Goal: Communication & Community: Share content

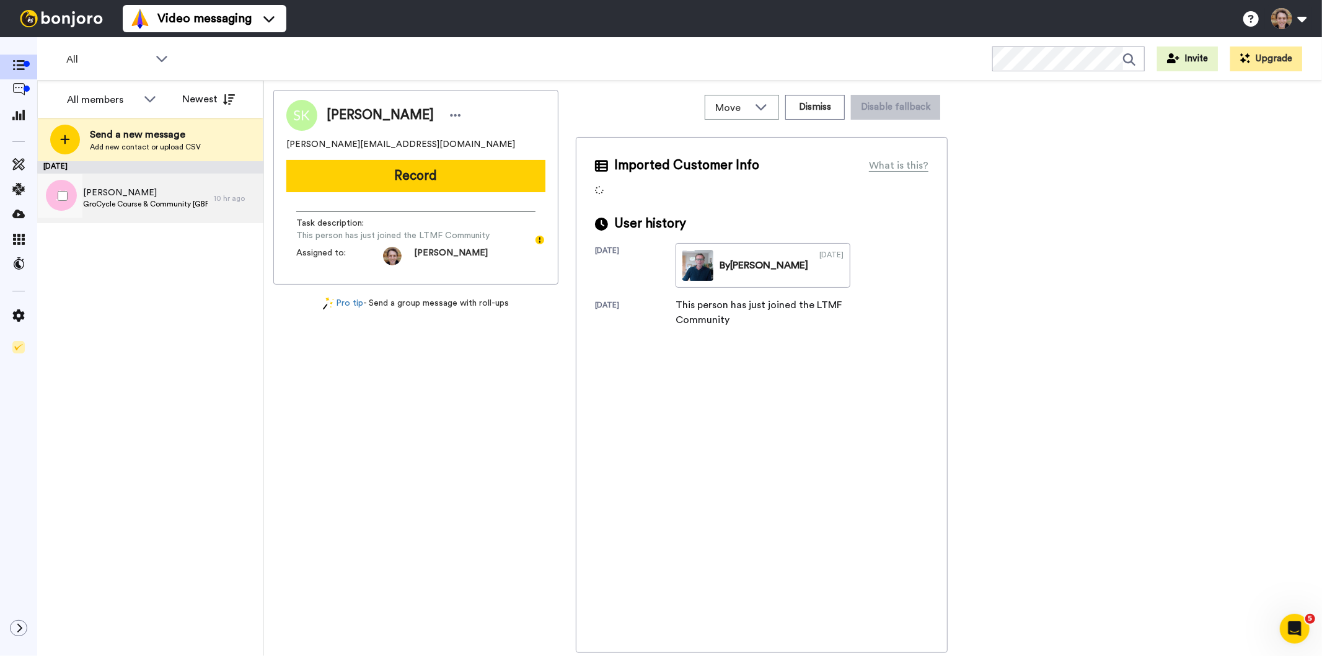
click at [139, 206] on span "GroCycle Course & Community [GBP Offer]" at bounding box center [145, 204] width 125 height 10
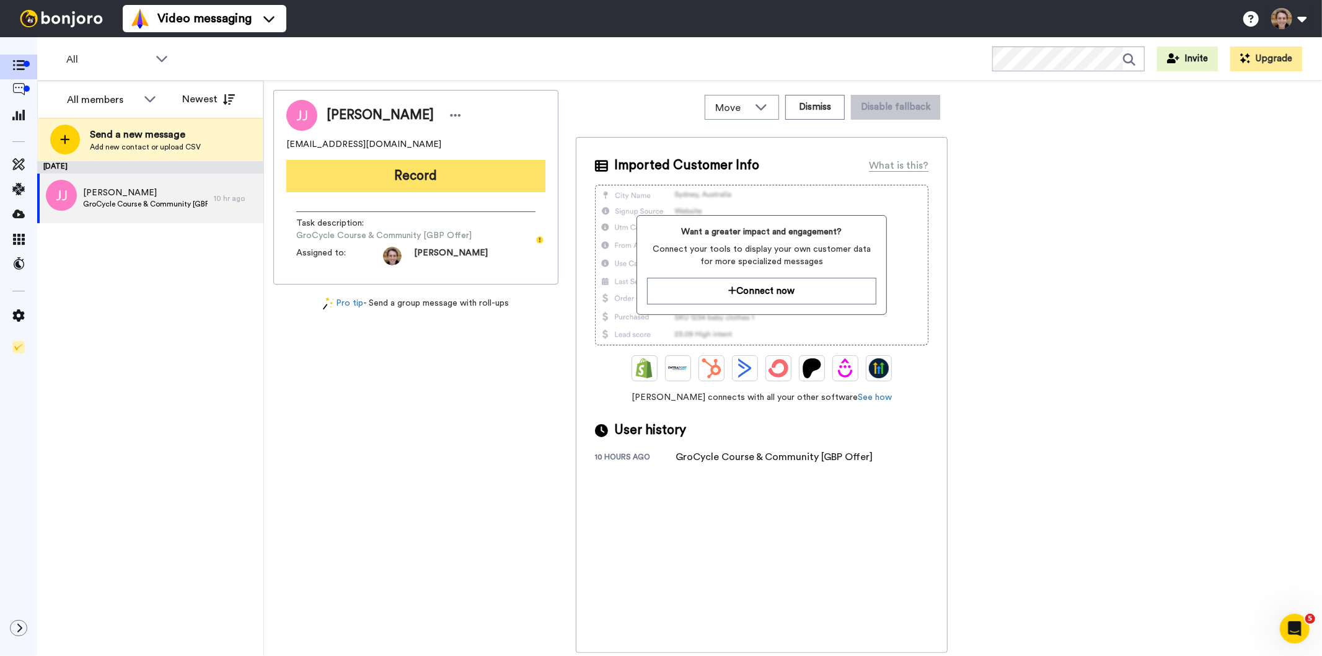
click at [410, 169] on button "Record" at bounding box center [415, 176] width 259 height 32
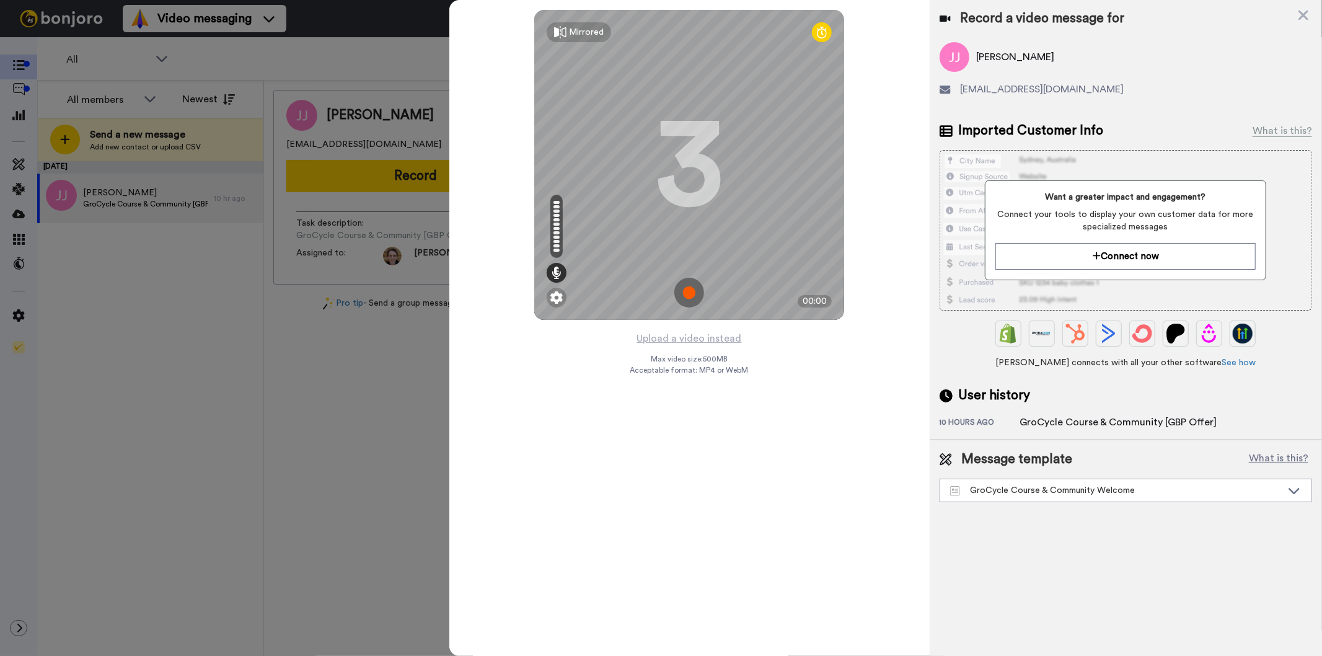
click at [692, 288] on img at bounding box center [689, 293] width 30 height 30
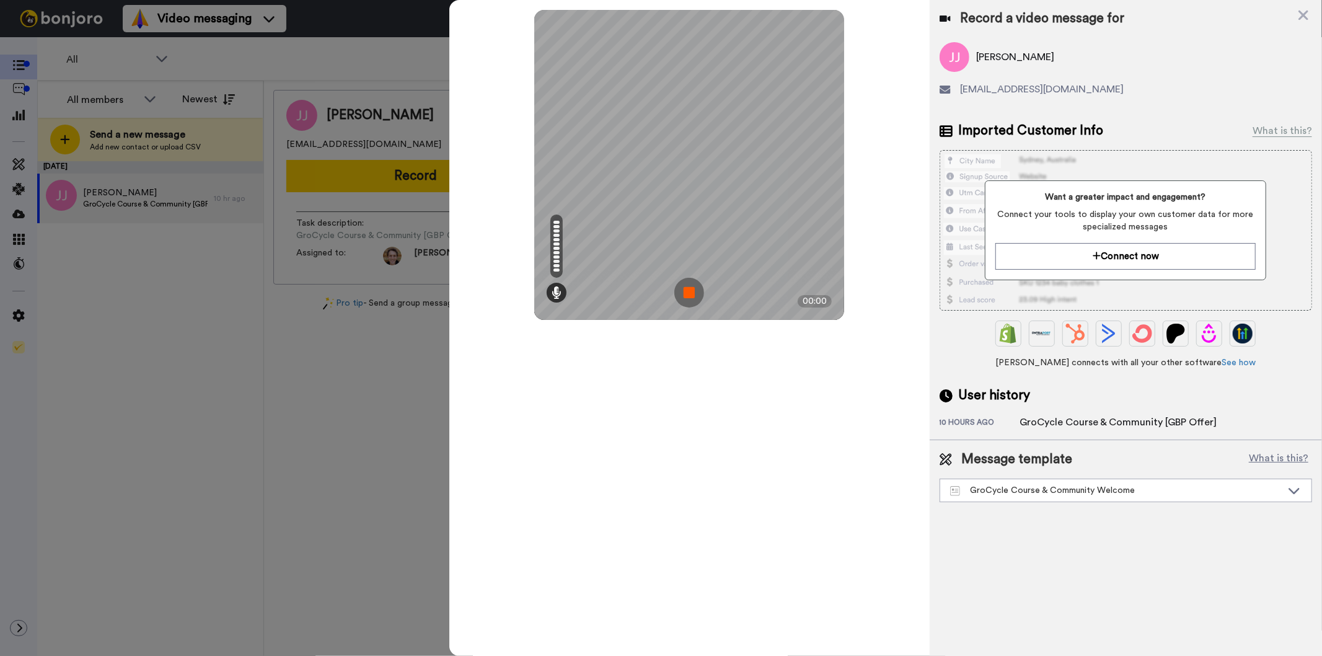
click at [694, 288] on img at bounding box center [689, 293] width 30 height 30
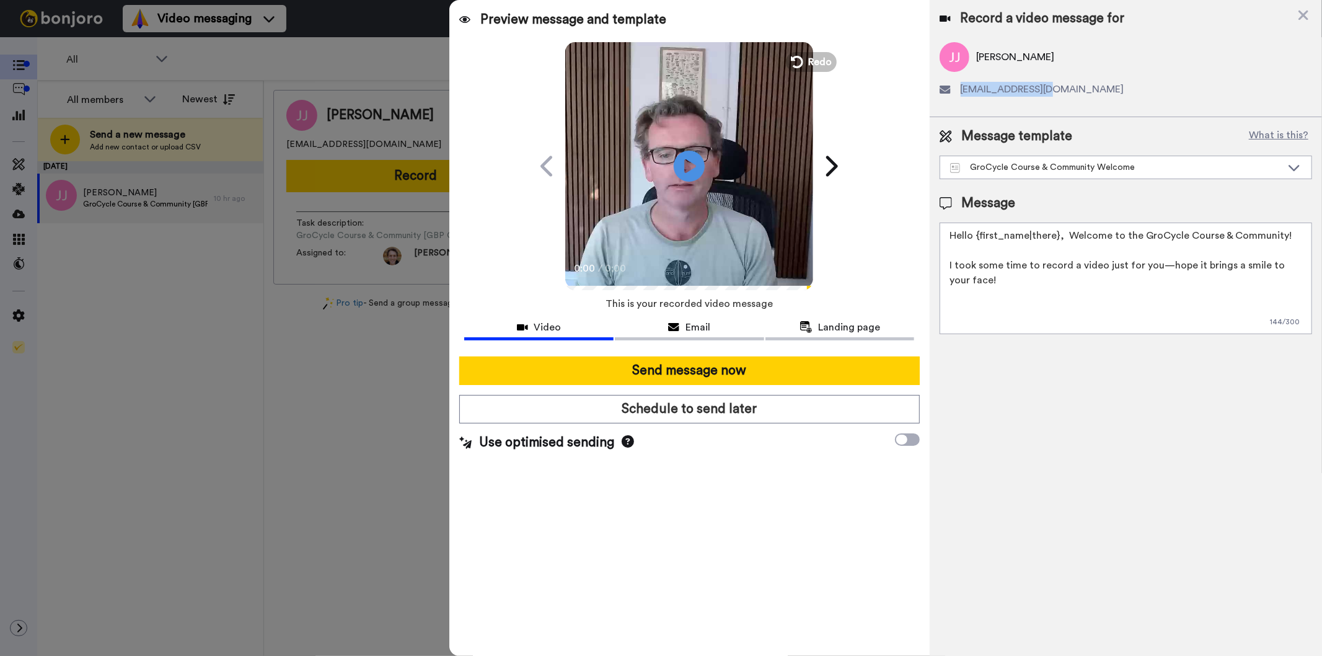
drag, startPoint x: 1052, startPoint y: 93, endPoint x: 956, endPoint y: 98, distance: 96.2
click at [956, 98] on div "Jana Jackson imjcbsn@gmail.com" at bounding box center [1125, 74] width 372 height 64
copy span "imjcbsn@gmail.com"
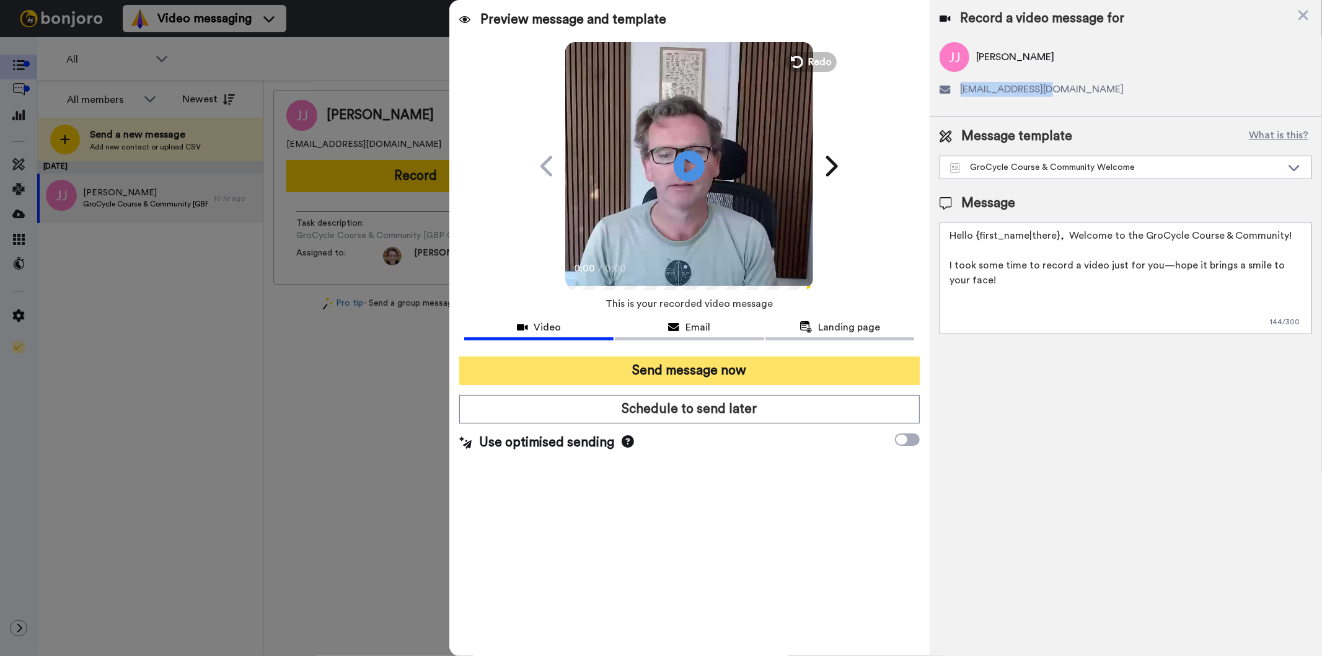
click at [660, 369] on button "Send message now" at bounding box center [689, 370] width 460 height 29
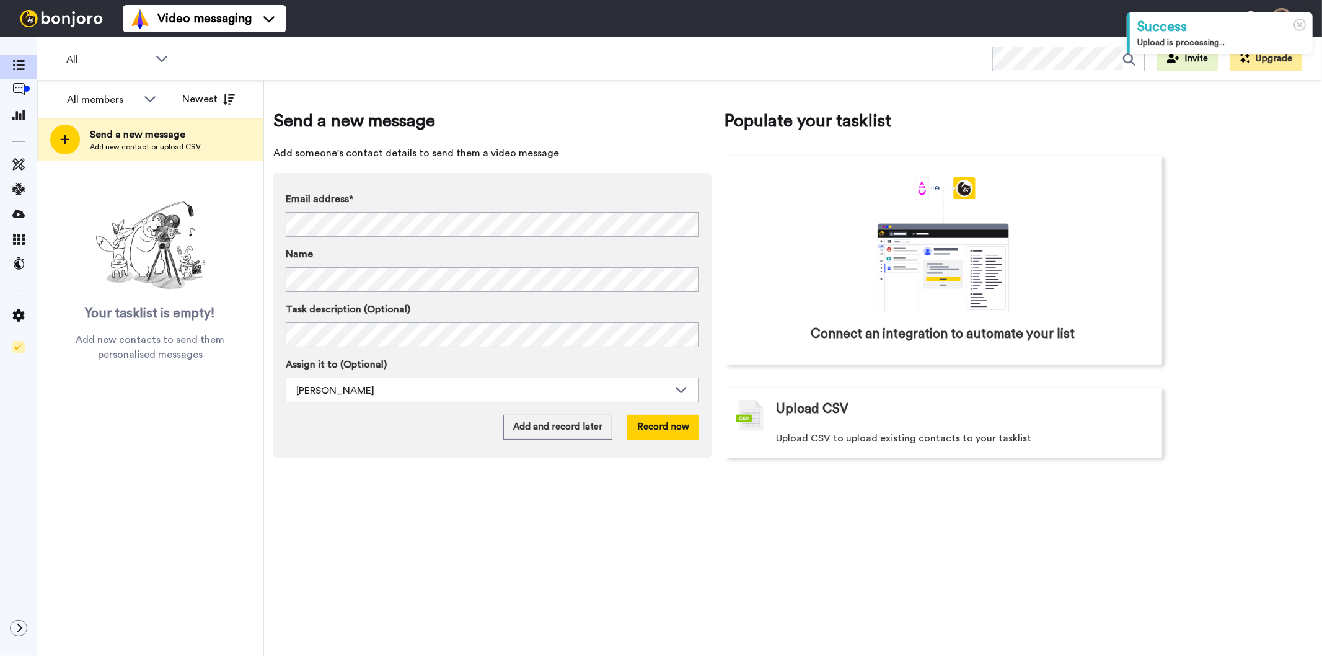
click at [1218, 35] on div "Success" at bounding box center [1221, 26] width 168 height 19
click at [1297, 27] on icon at bounding box center [1299, 25] width 13 height 13
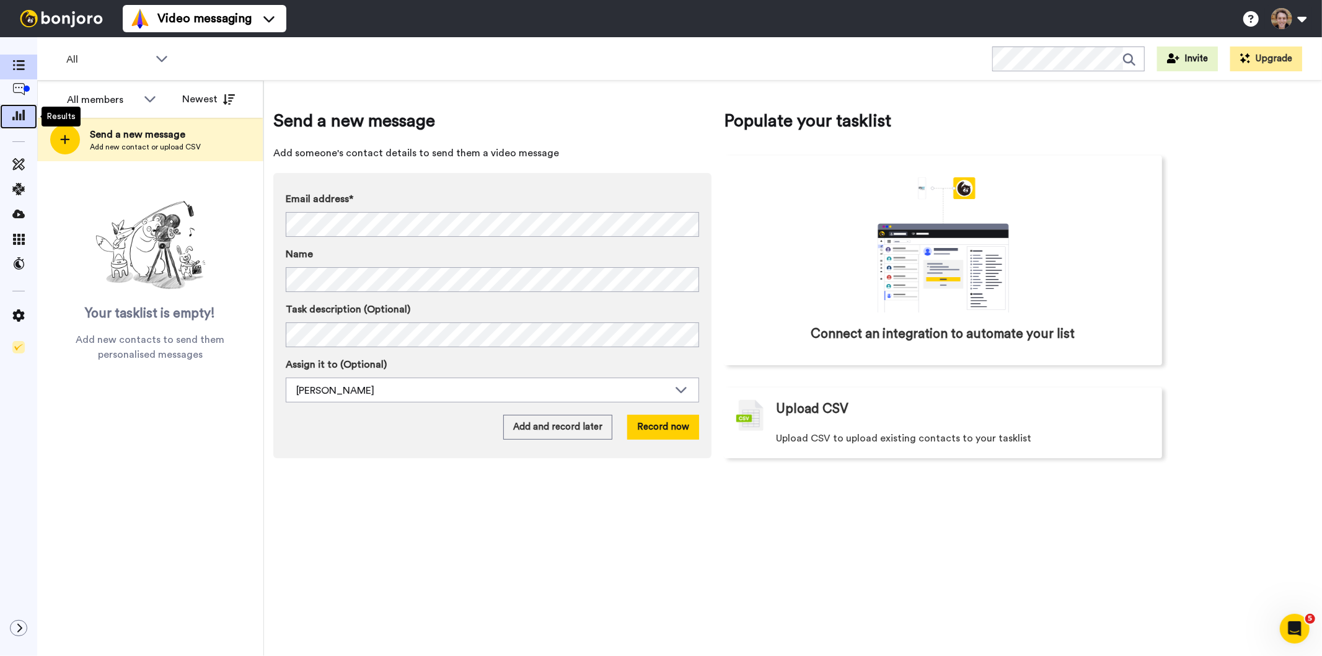
click at [15, 120] on icon at bounding box center [18, 114] width 12 height 11
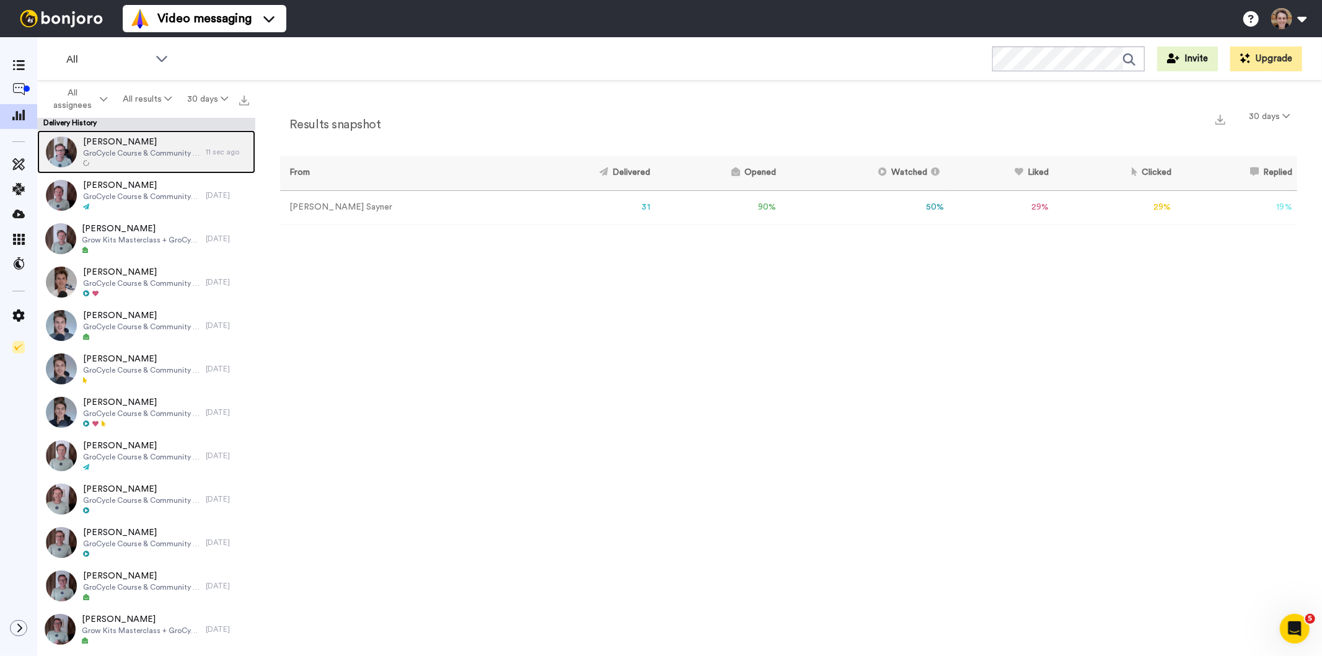
click at [62, 152] on img at bounding box center [61, 151] width 31 height 31
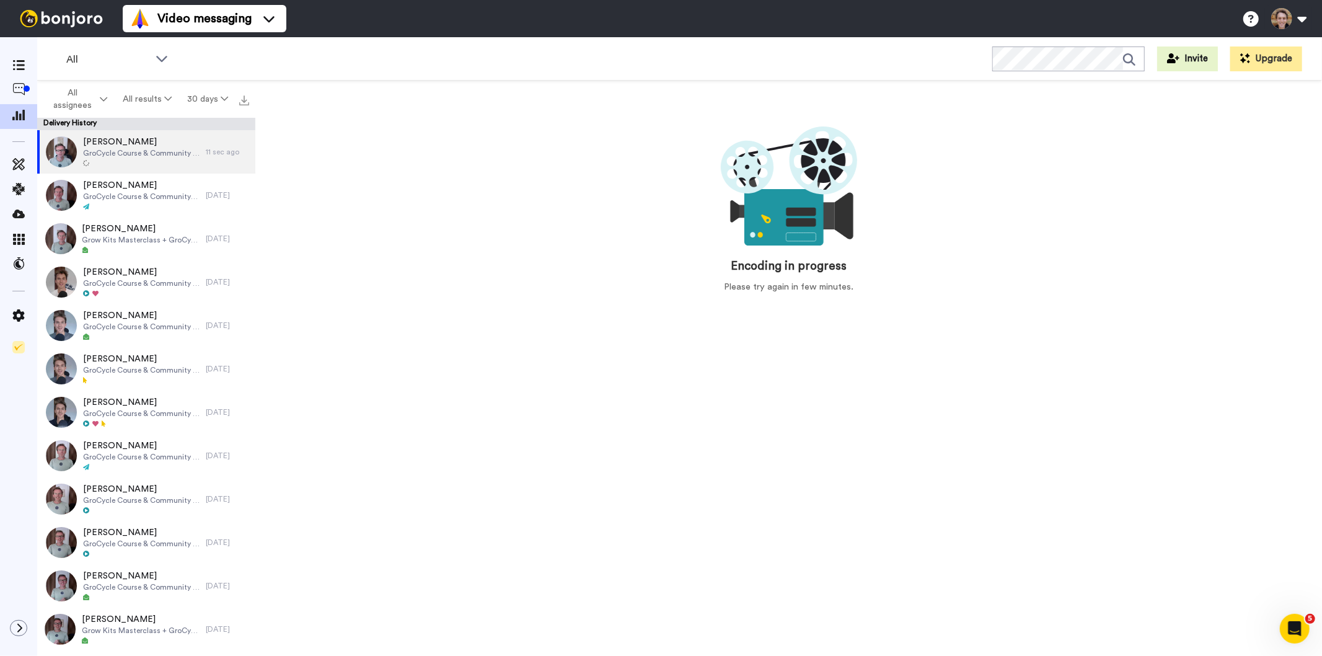
drag, startPoint x: 124, startPoint y: 153, endPoint x: 522, endPoint y: 155, distance: 398.4
click at [522, 155] on div "Encoding in progress Please try again in few minutes." at bounding box center [788, 205] width 1017 height 201
click at [48, 152] on img at bounding box center [61, 151] width 31 height 31
click at [61, 151] on img at bounding box center [61, 151] width 31 height 31
click at [147, 159] on div at bounding box center [141, 163] width 116 height 9
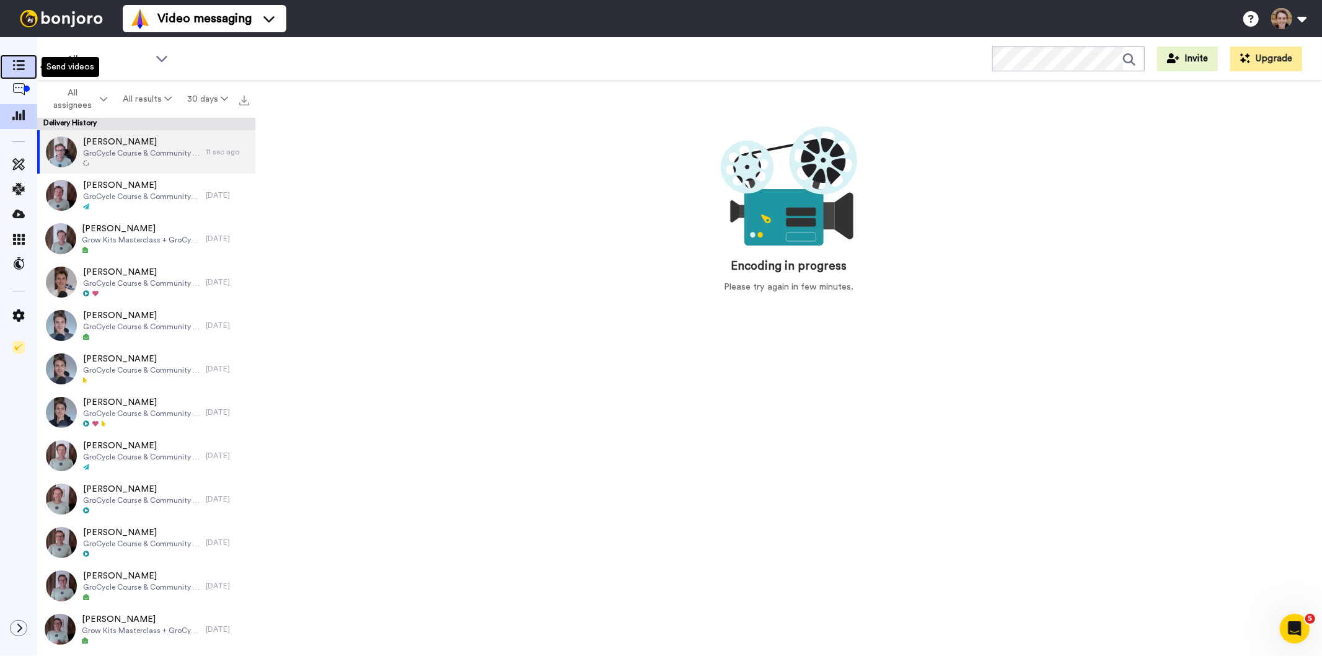
click at [11, 66] on span at bounding box center [18, 67] width 37 height 12
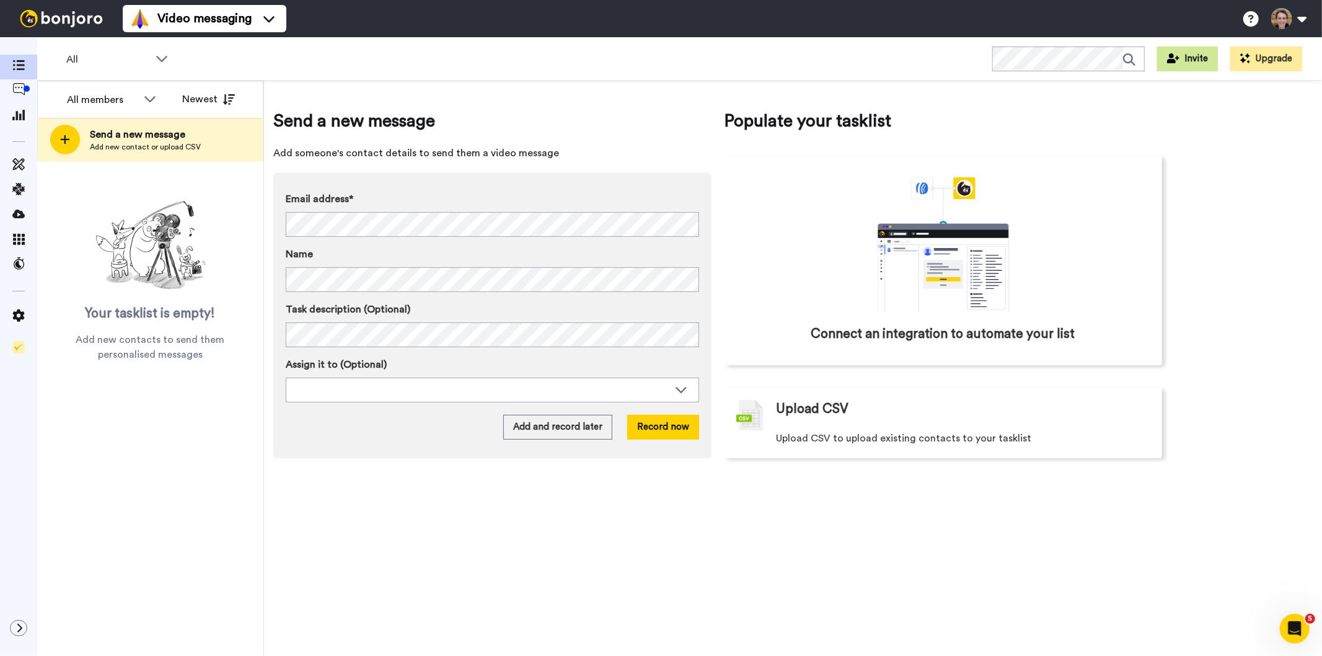
click at [1176, 56] on icon at bounding box center [1173, 58] width 12 height 10
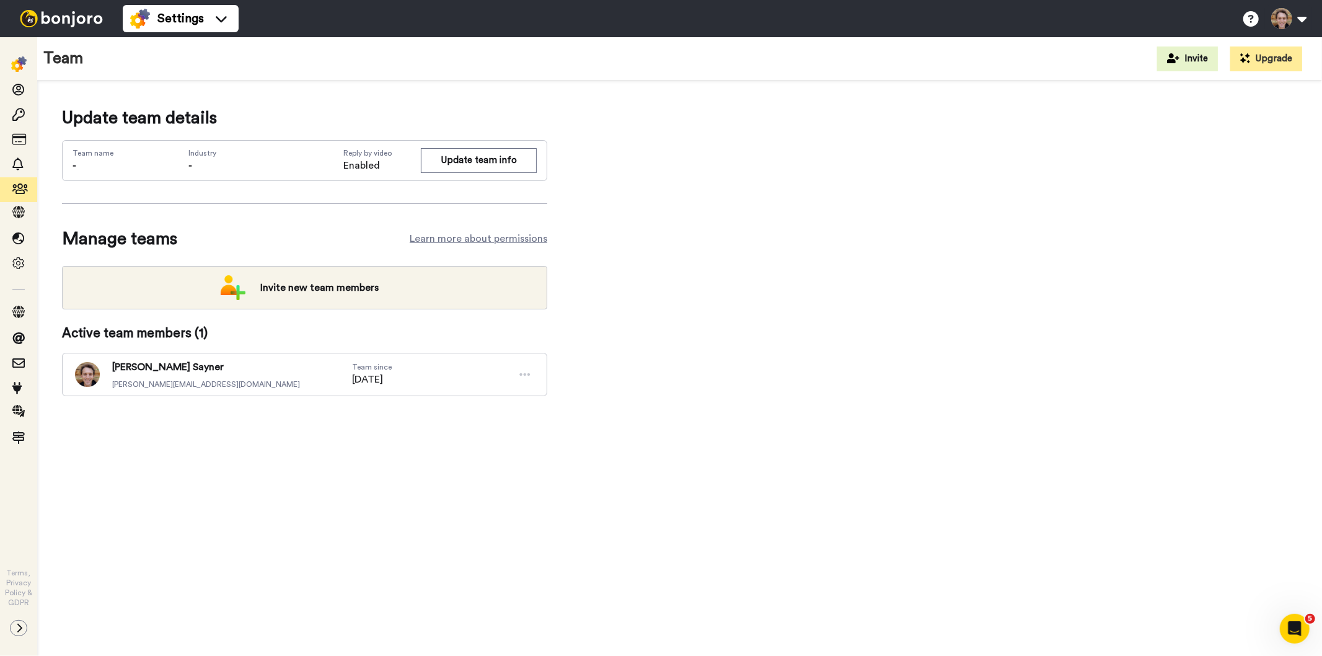
click at [61, 19] on img at bounding box center [61, 18] width 93 height 17
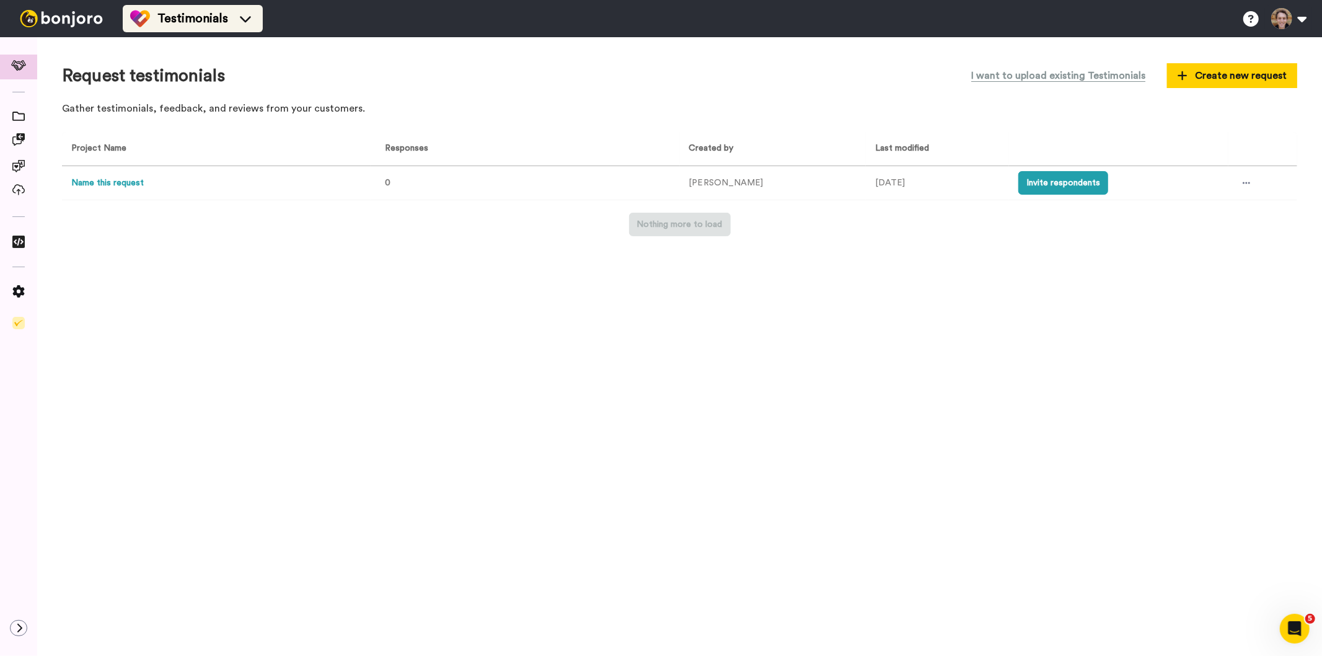
click at [205, 19] on span "Testimonials" at bounding box center [192, 18] width 71 height 17
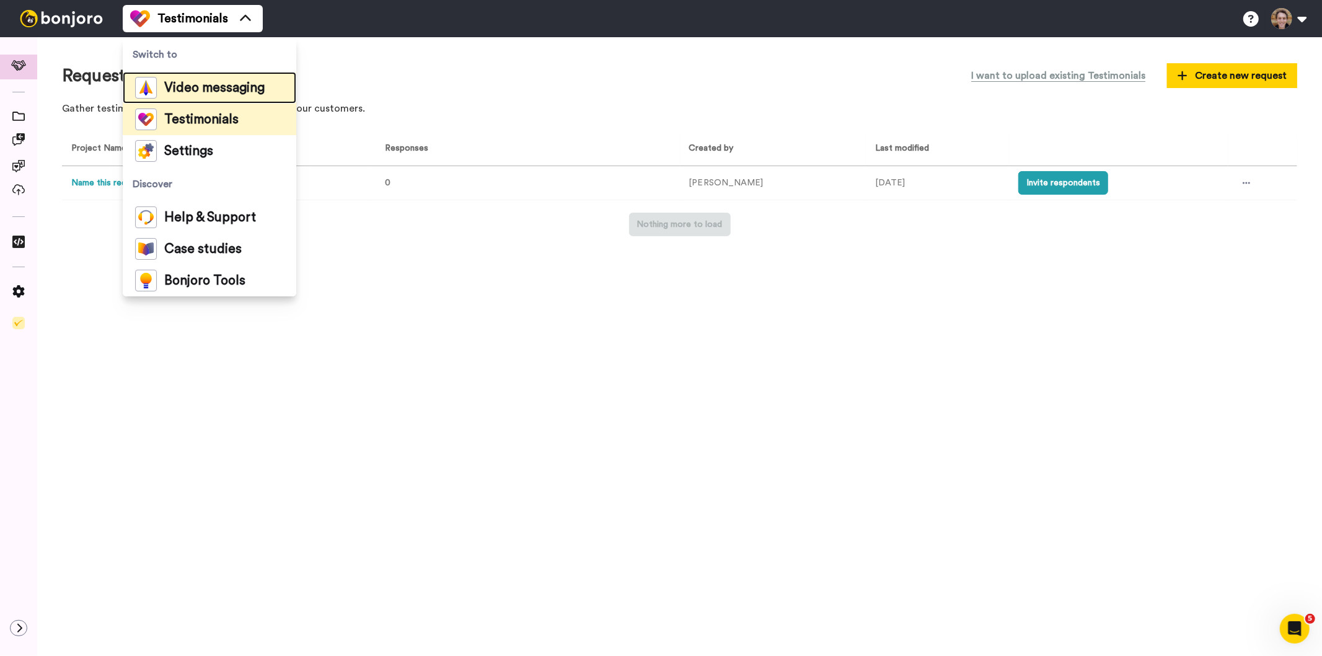
click at [183, 82] on span "Video messaging" at bounding box center [214, 88] width 100 height 12
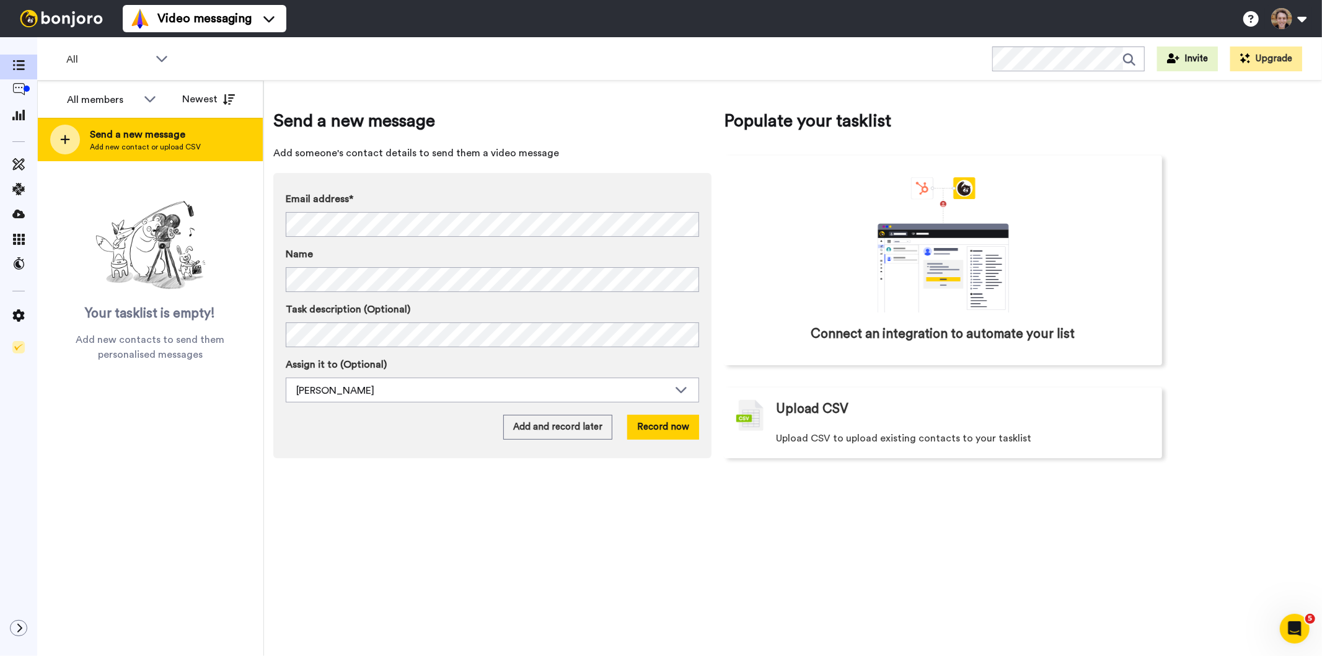
click at [125, 147] on span "Add new contact or upload CSV" at bounding box center [145, 147] width 111 height 10
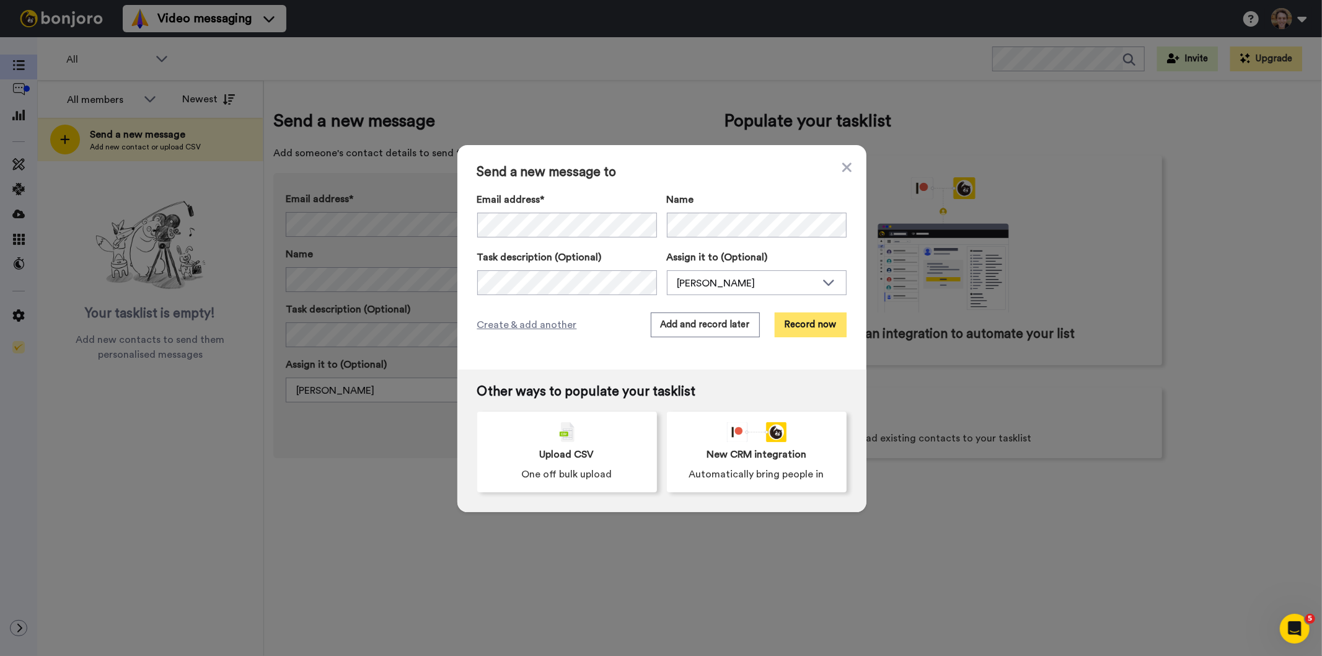
click at [797, 327] on button "Record now" at bounding box center [811, 324] width 72 height 25
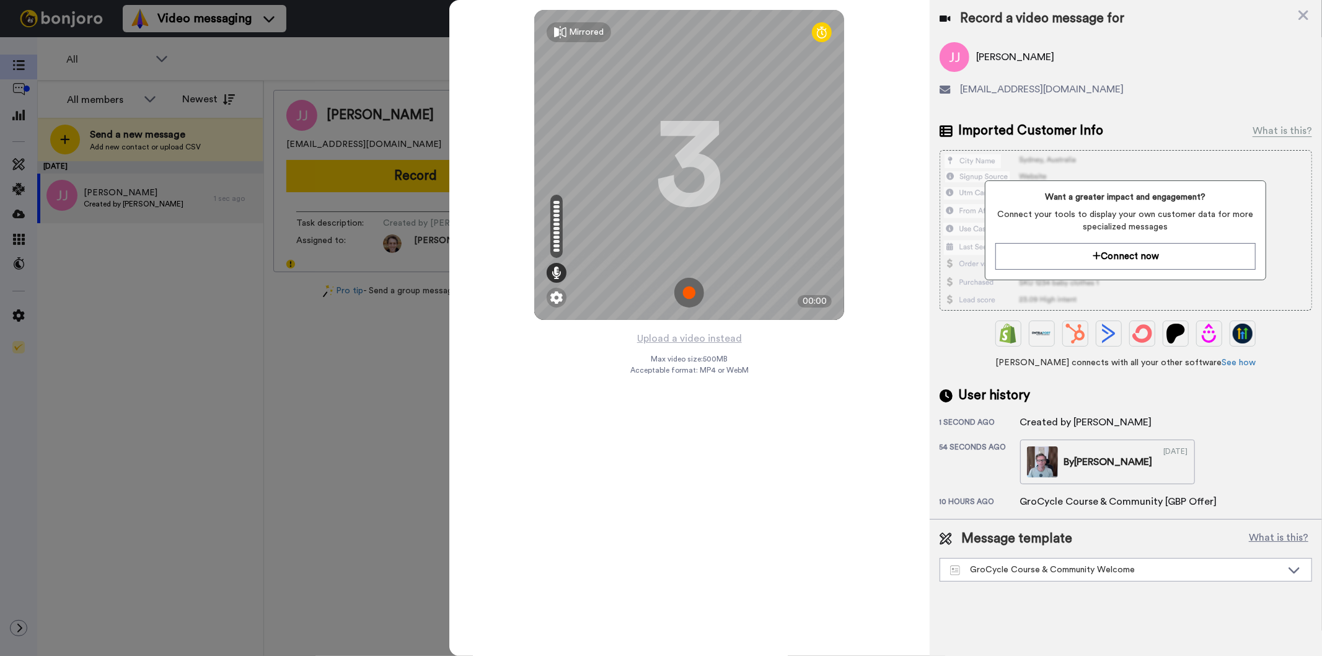
click at [683, 283] on img at bounding box center [689, 293] width 30 height 30
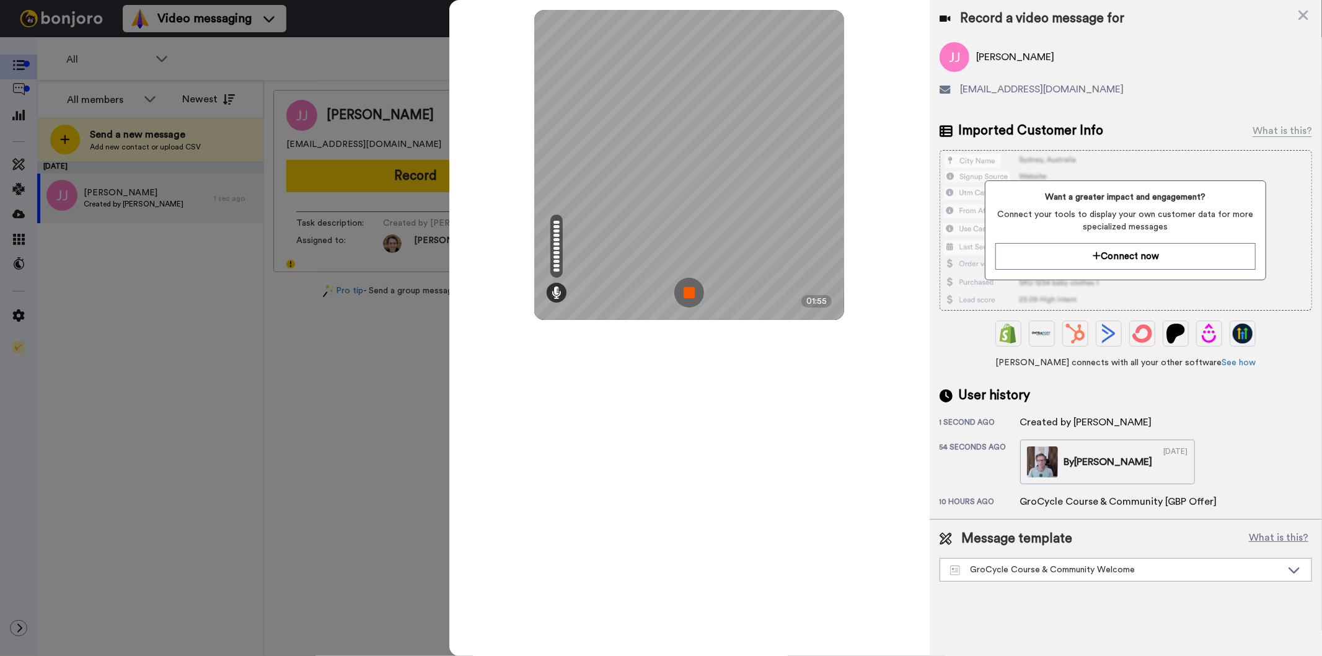
click at [692, 302] on img at bounding box center [689, 293] width 30 height 30
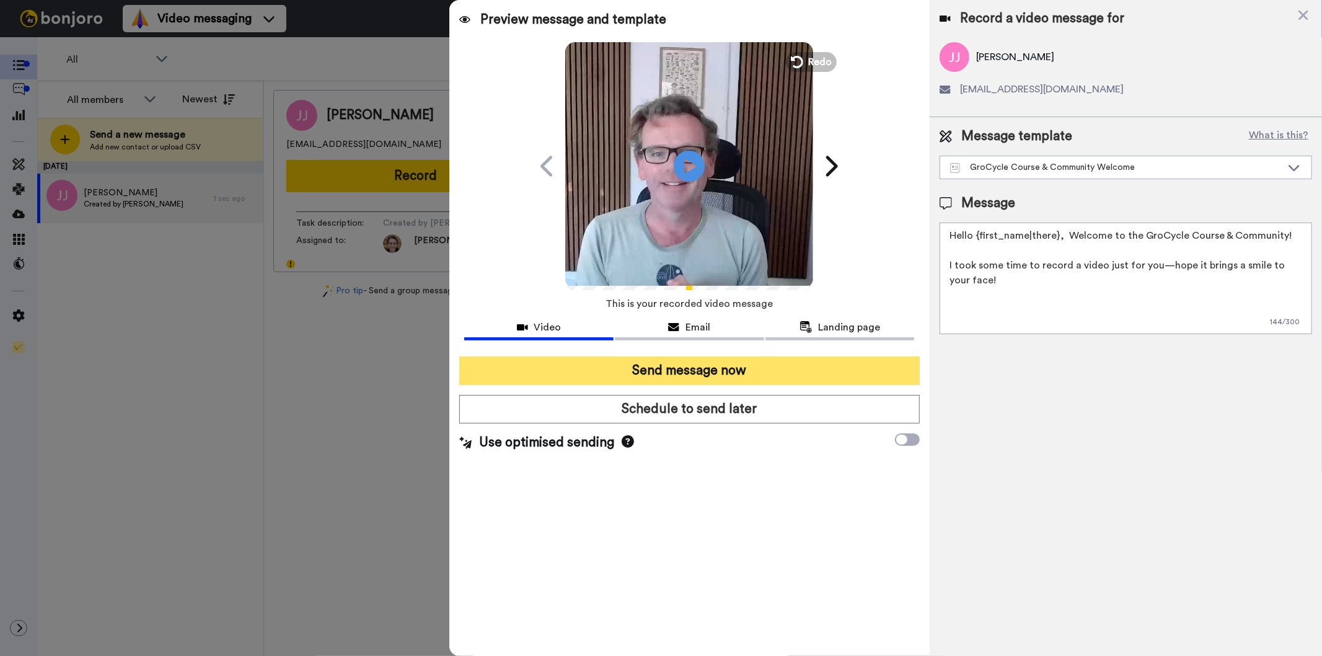
click at [685, 367] on button "Send message now" at bounding box center [689, 370] width 460 height 29
